Goal: Task Accomplishment & Management: Manage account settings

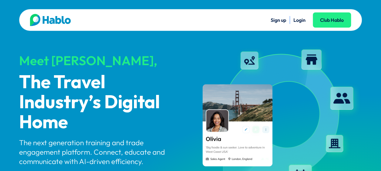
click at [299, 22] on link "Login" at bounding box center [300, 20] width 12 height 6
click at [296, 22] on link "Login" at bounding box center [300, 20] width 12 height 6
